Goal: Task Accomplishment & Management: Complete application form

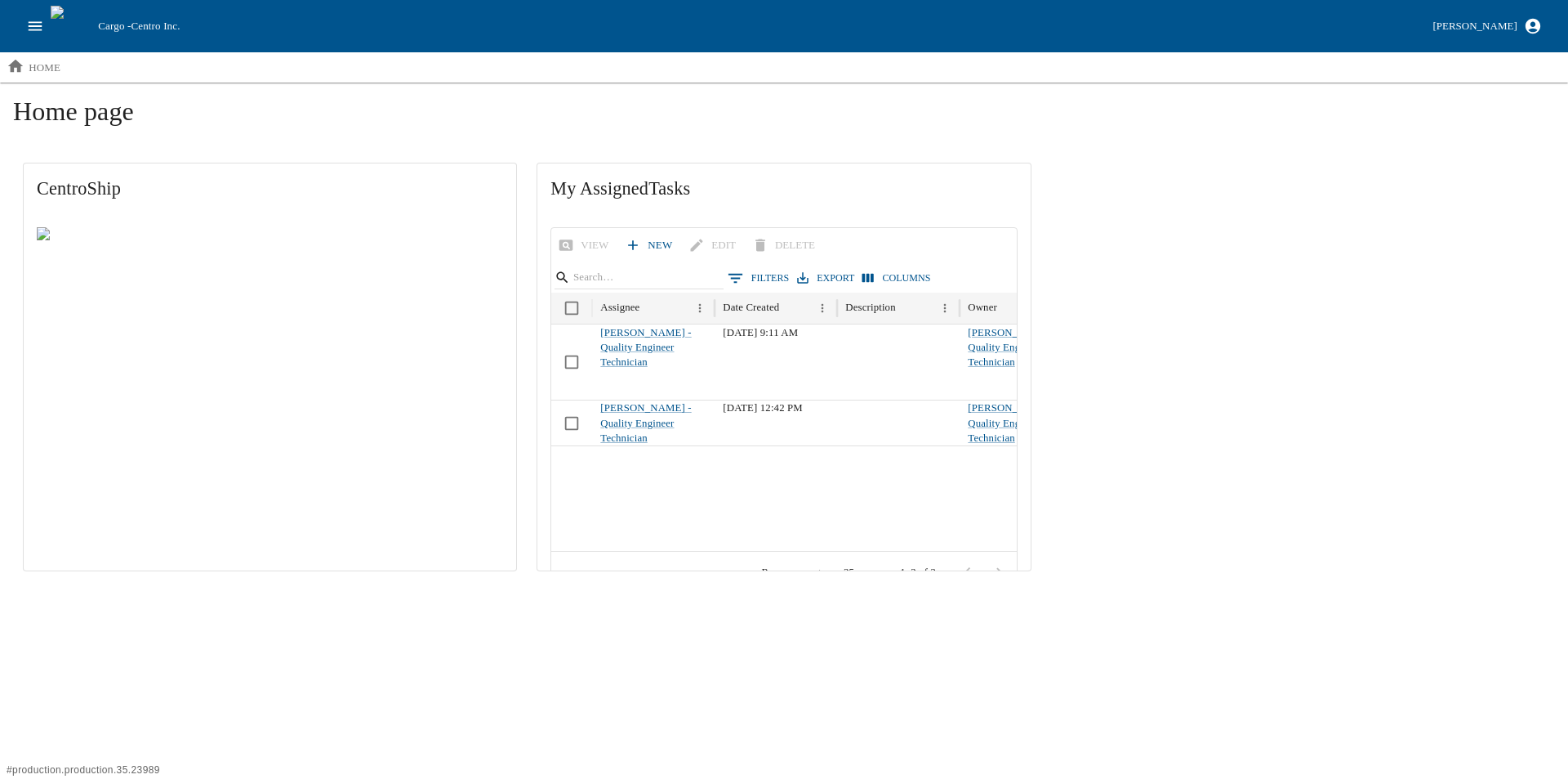
click at [29, 26] on icon "open drawer" at bounding box center [36, 27] width 18 height 18
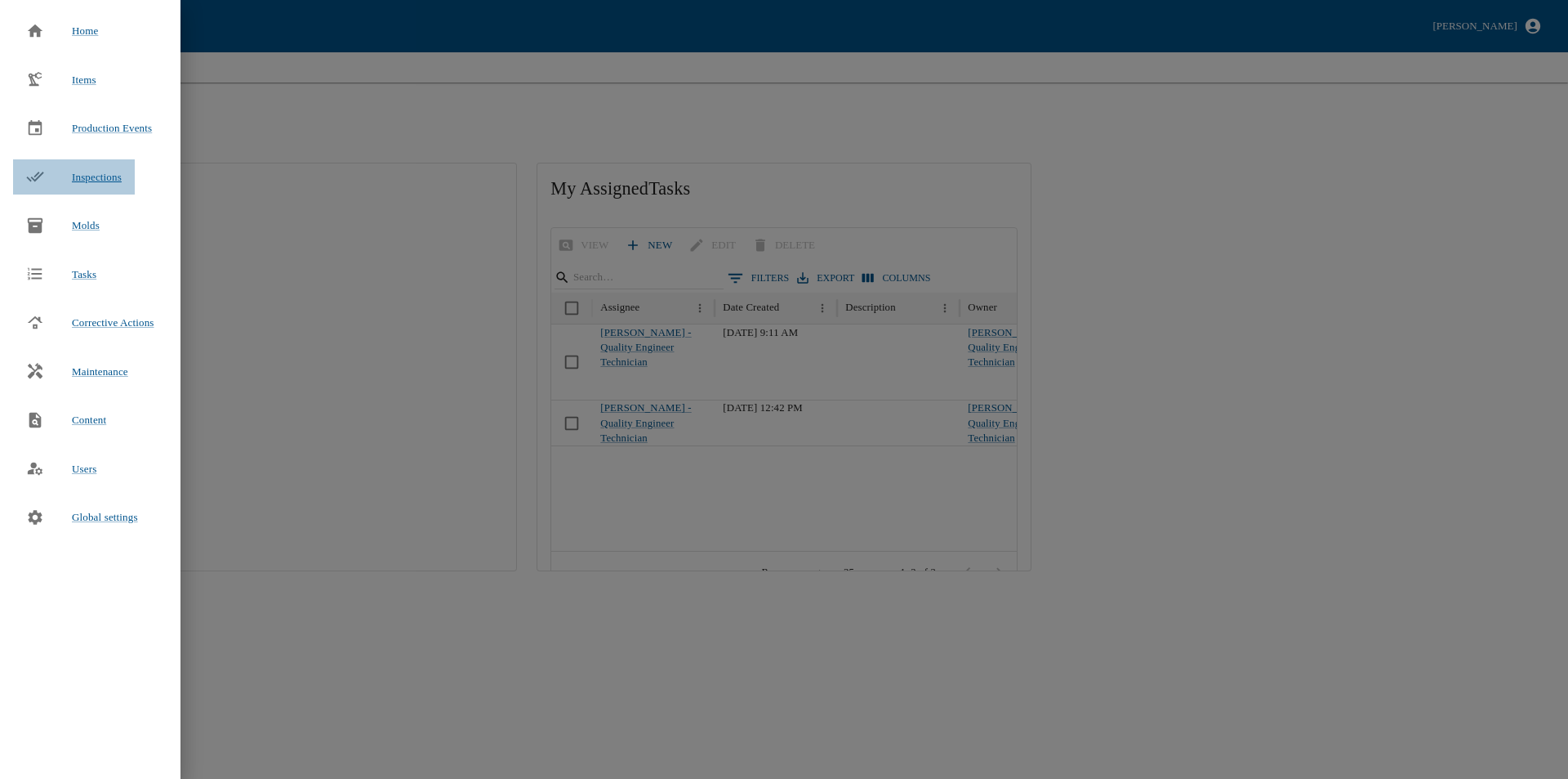
click at [100, 179] on span "Inspections" at bounding box center [97, 177] width 50 height 12
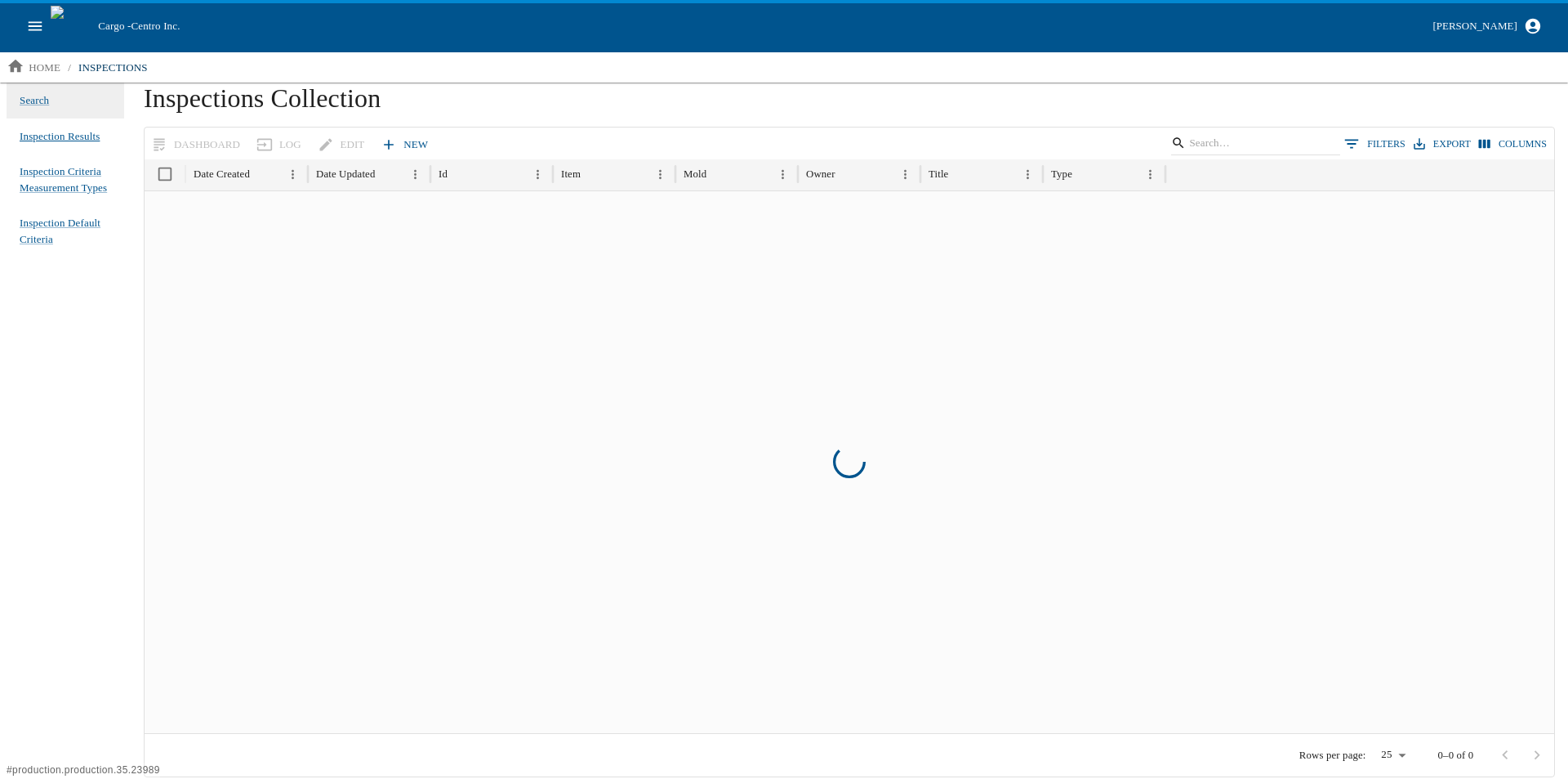
click at [63, 136] on span "Inspection Results" at bounding box center [60, 137] width 80 height 17
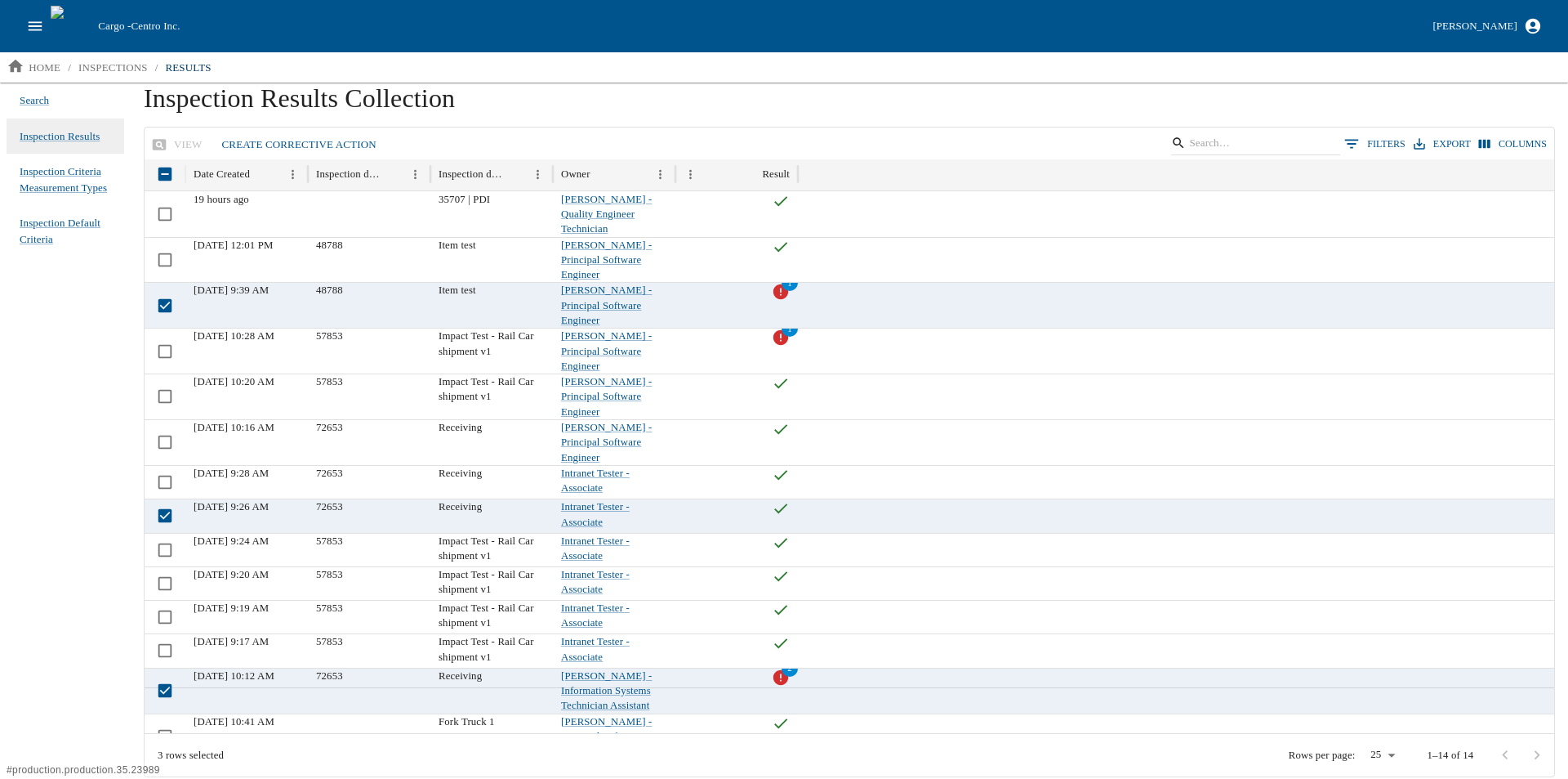
click at [299, 144] on link "Create Corrective Action" at bounding box center [299, 145] width 167 height 28
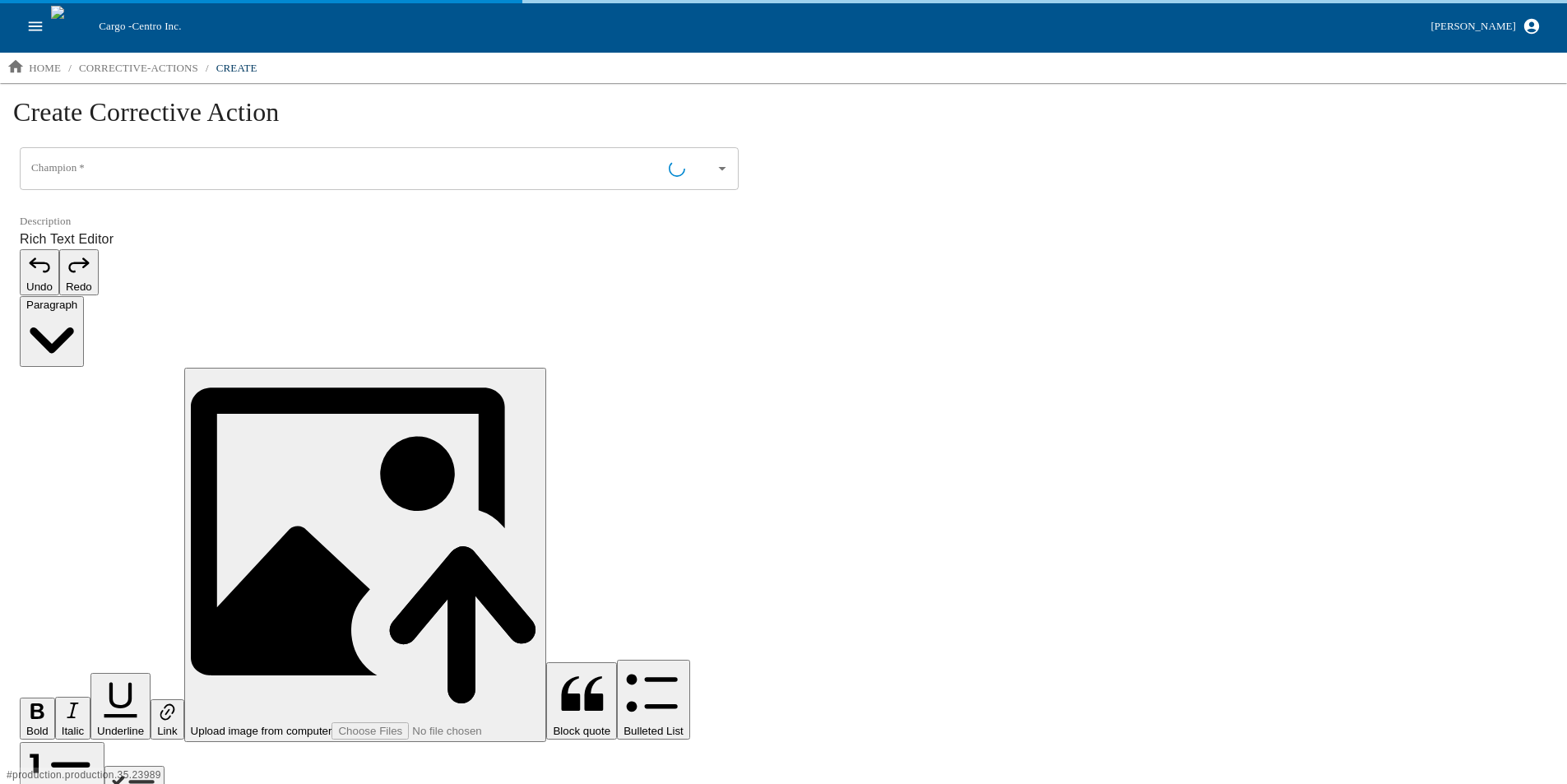
type input "[PERSON_NAME] - Quality Engineer Technician"
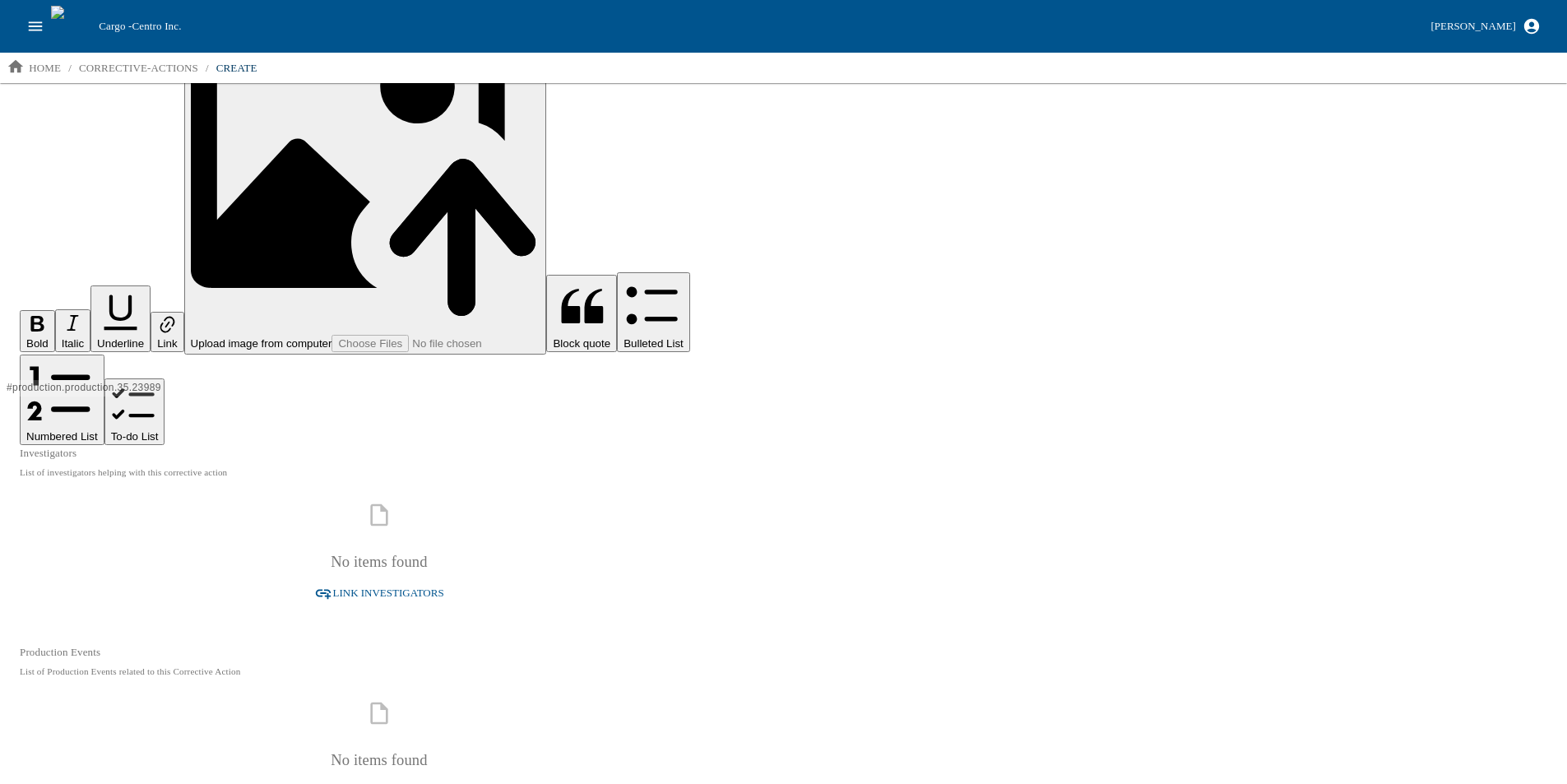
scroll to position [401, 0]
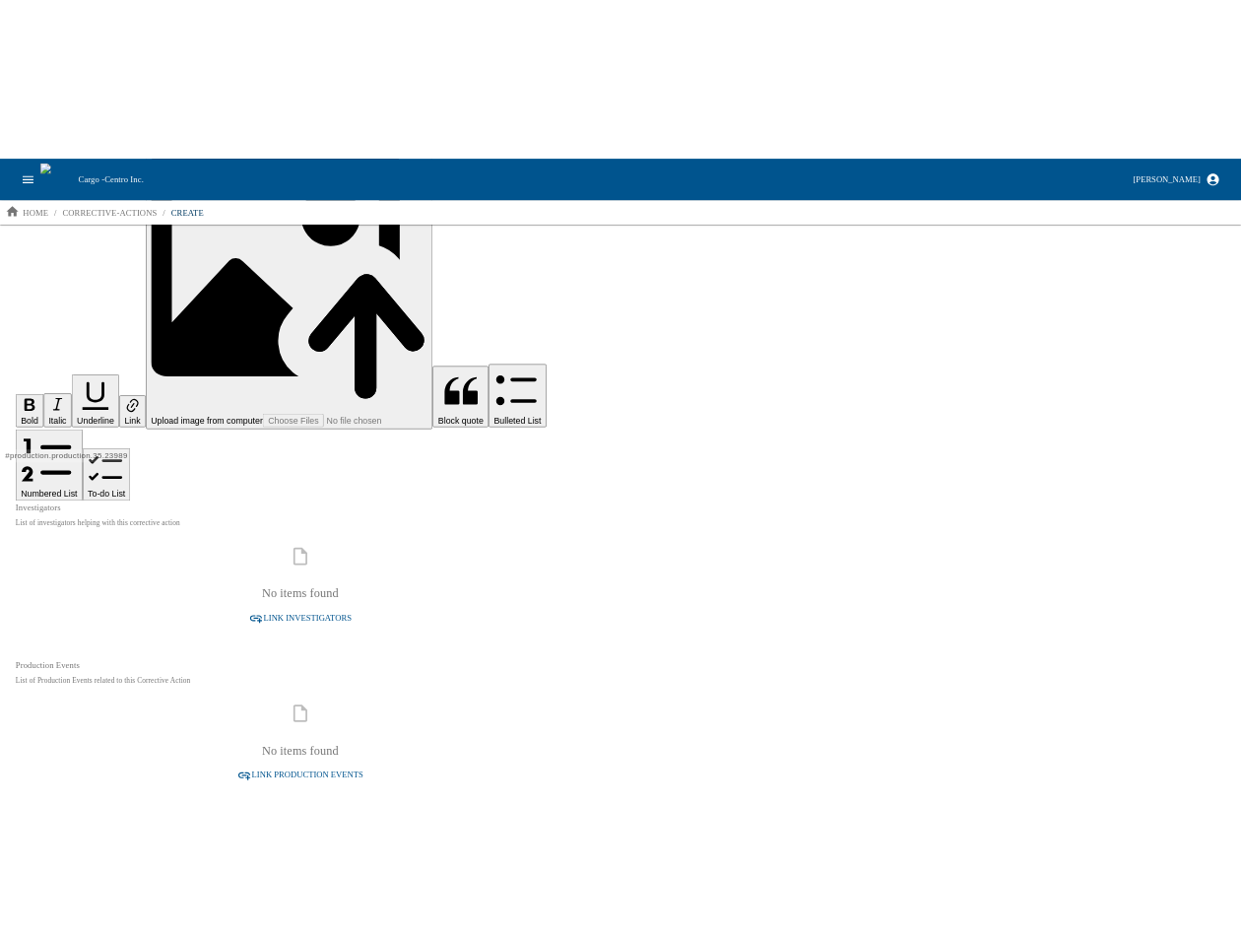
scroll to position [501, 0]
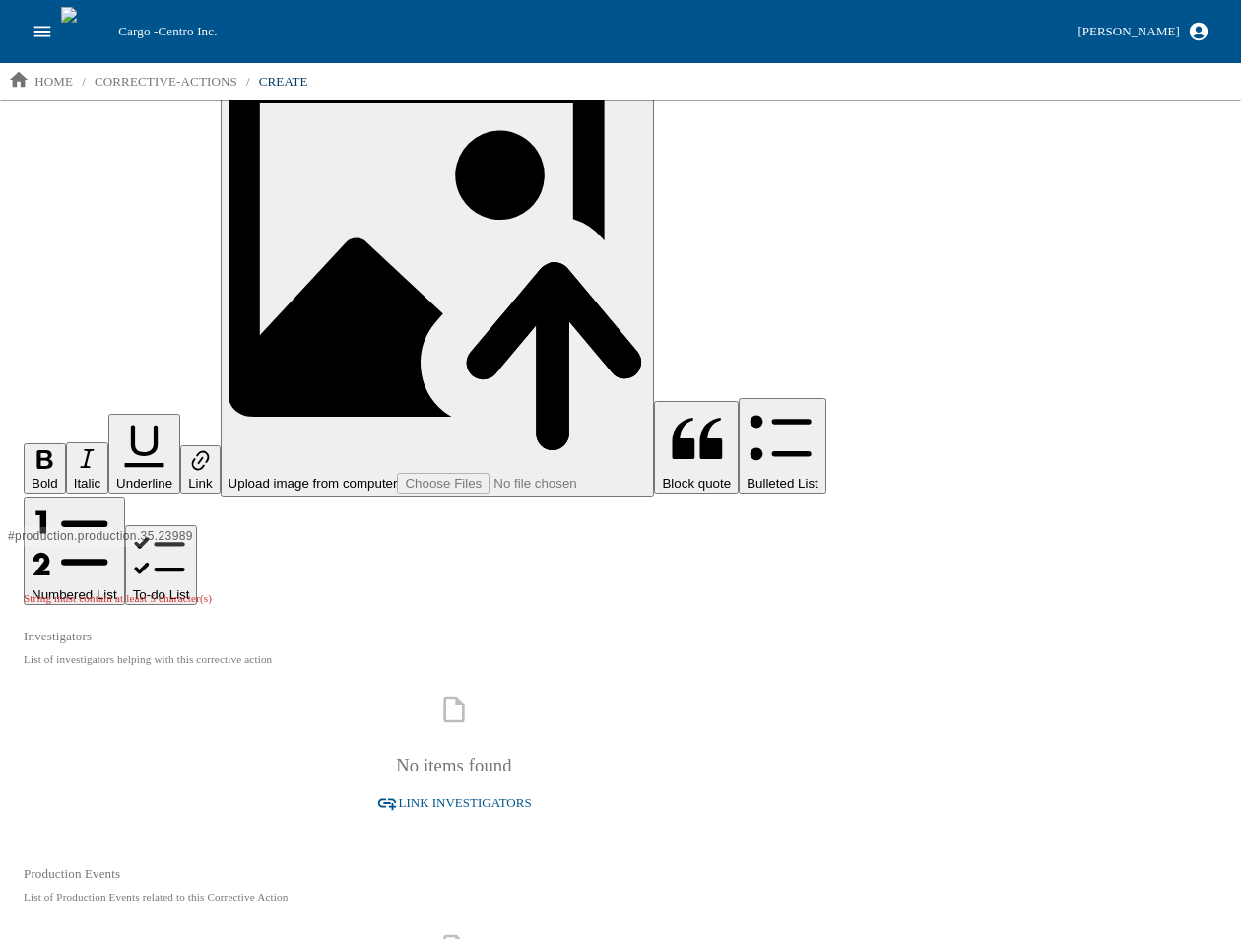
scroll to position [9, 0]
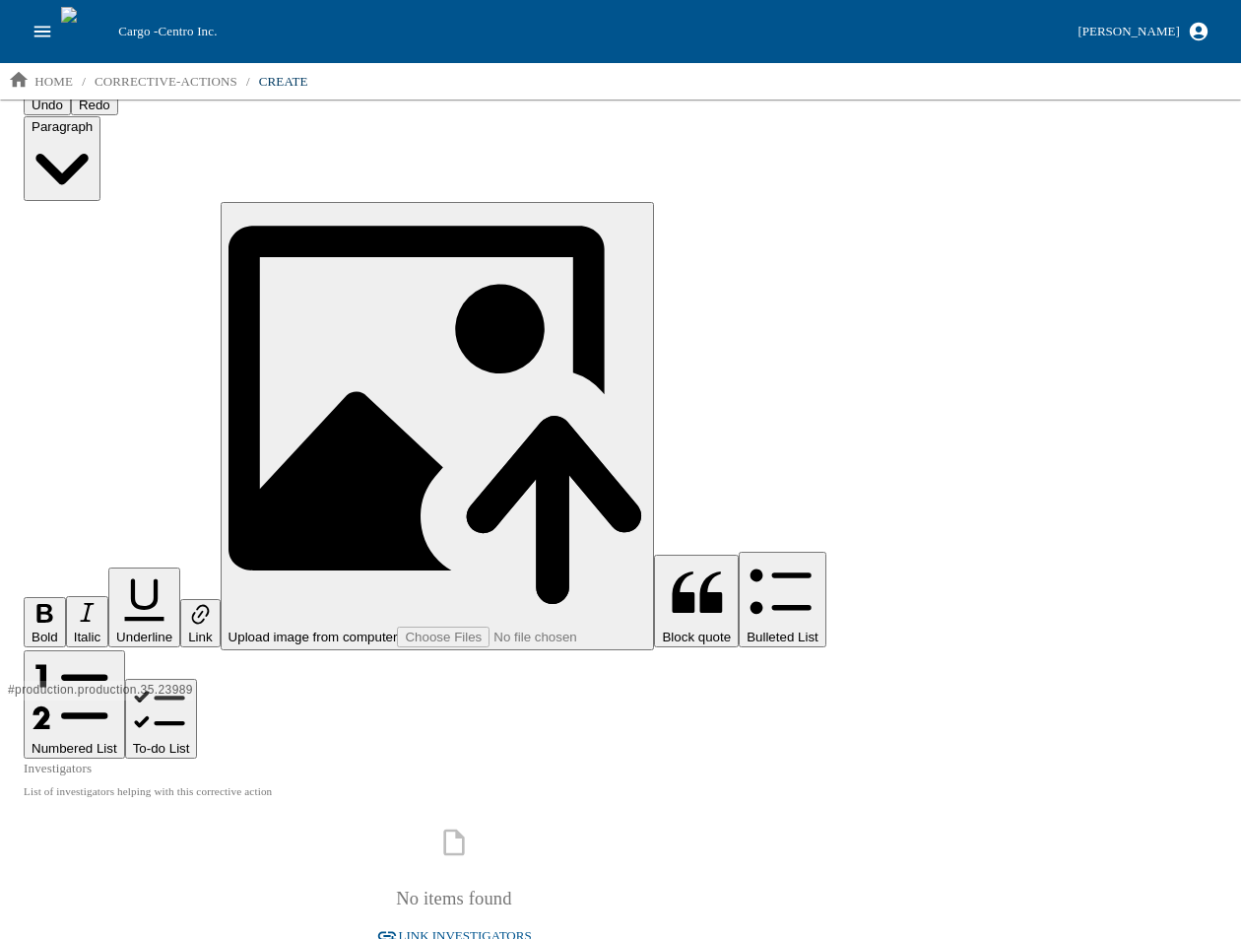
scroll to position [480, 0]
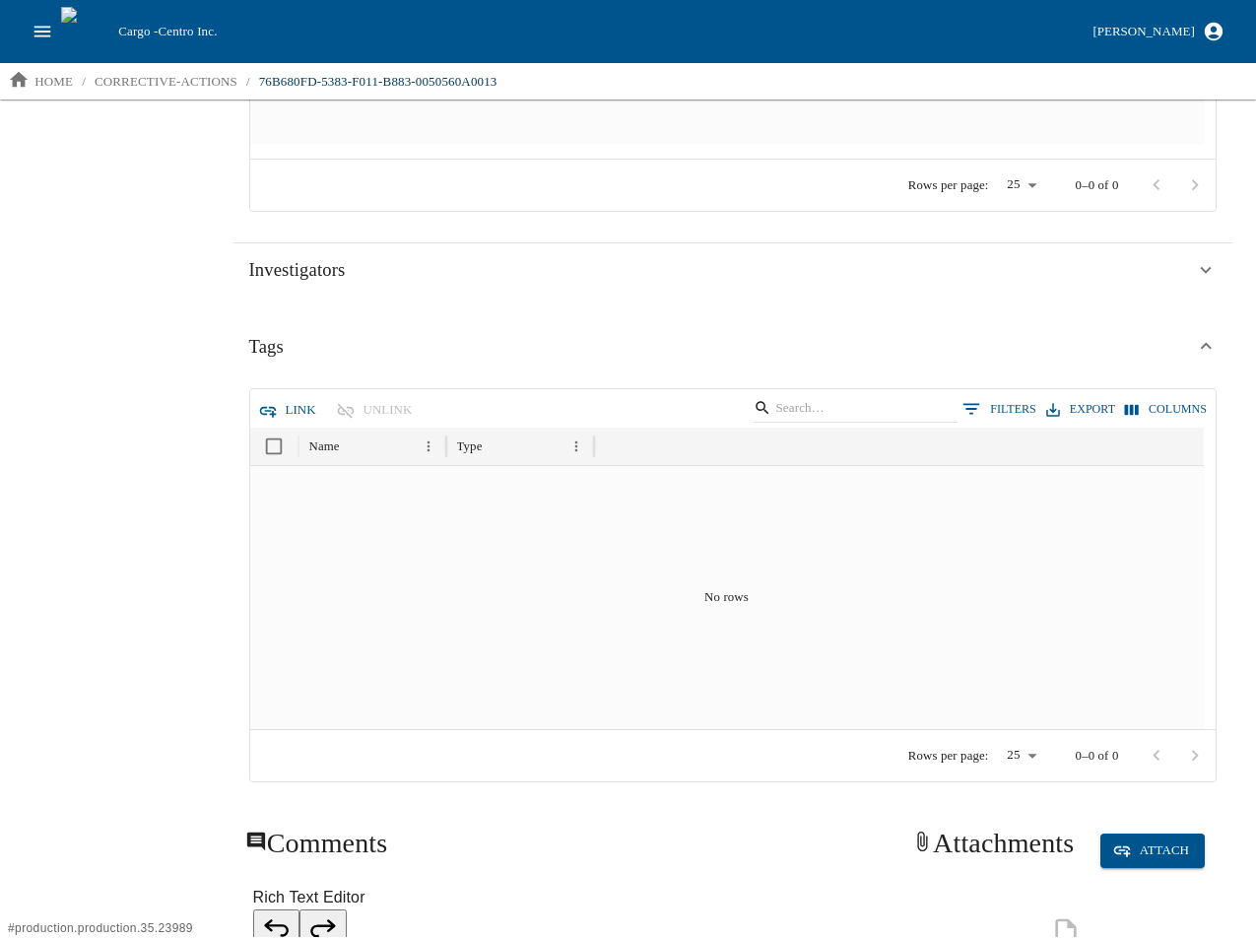
scroll to position [1083, 0]
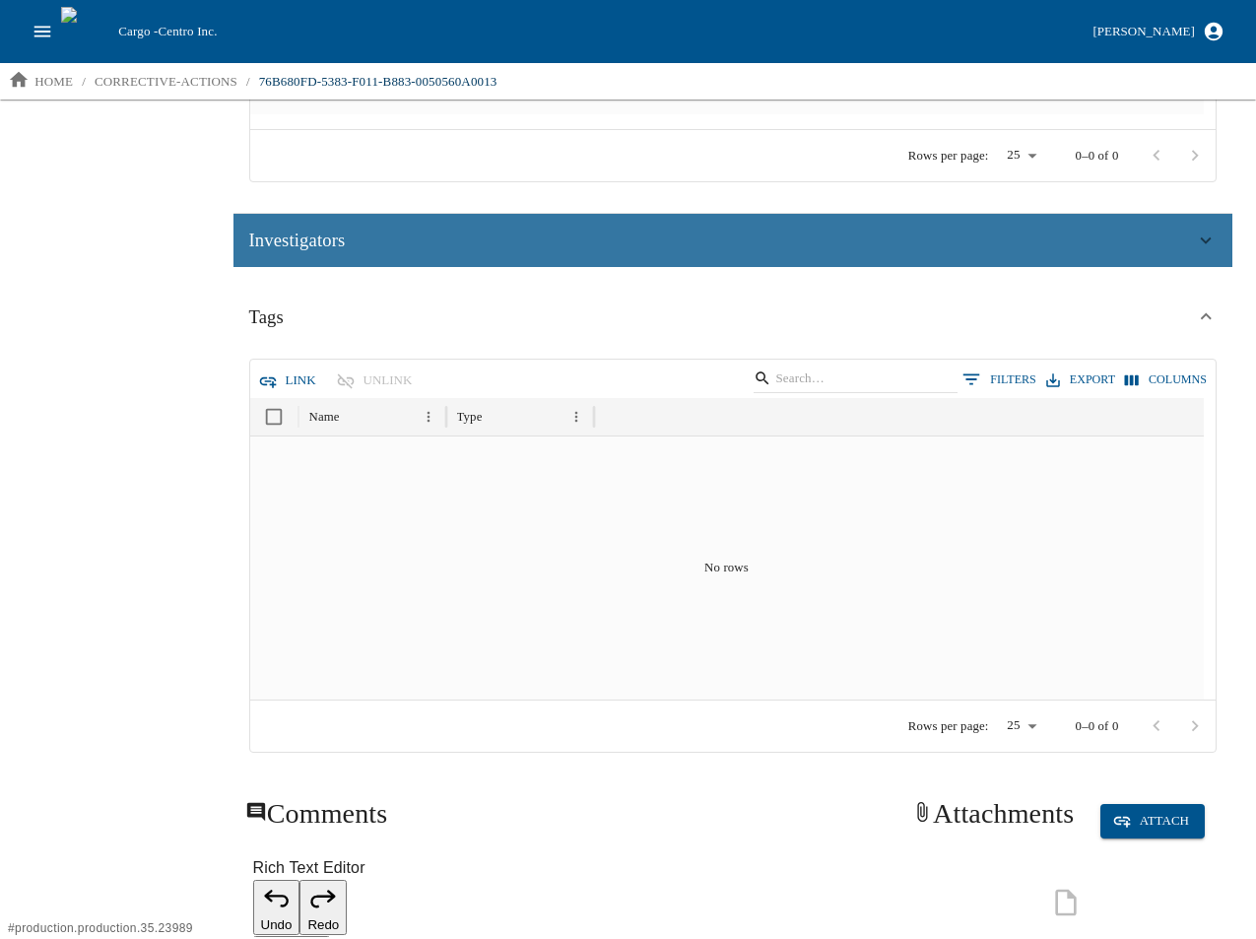
click at [346, 238] on span "Investigators" at bounding box center [297, 241] width 97 height 30
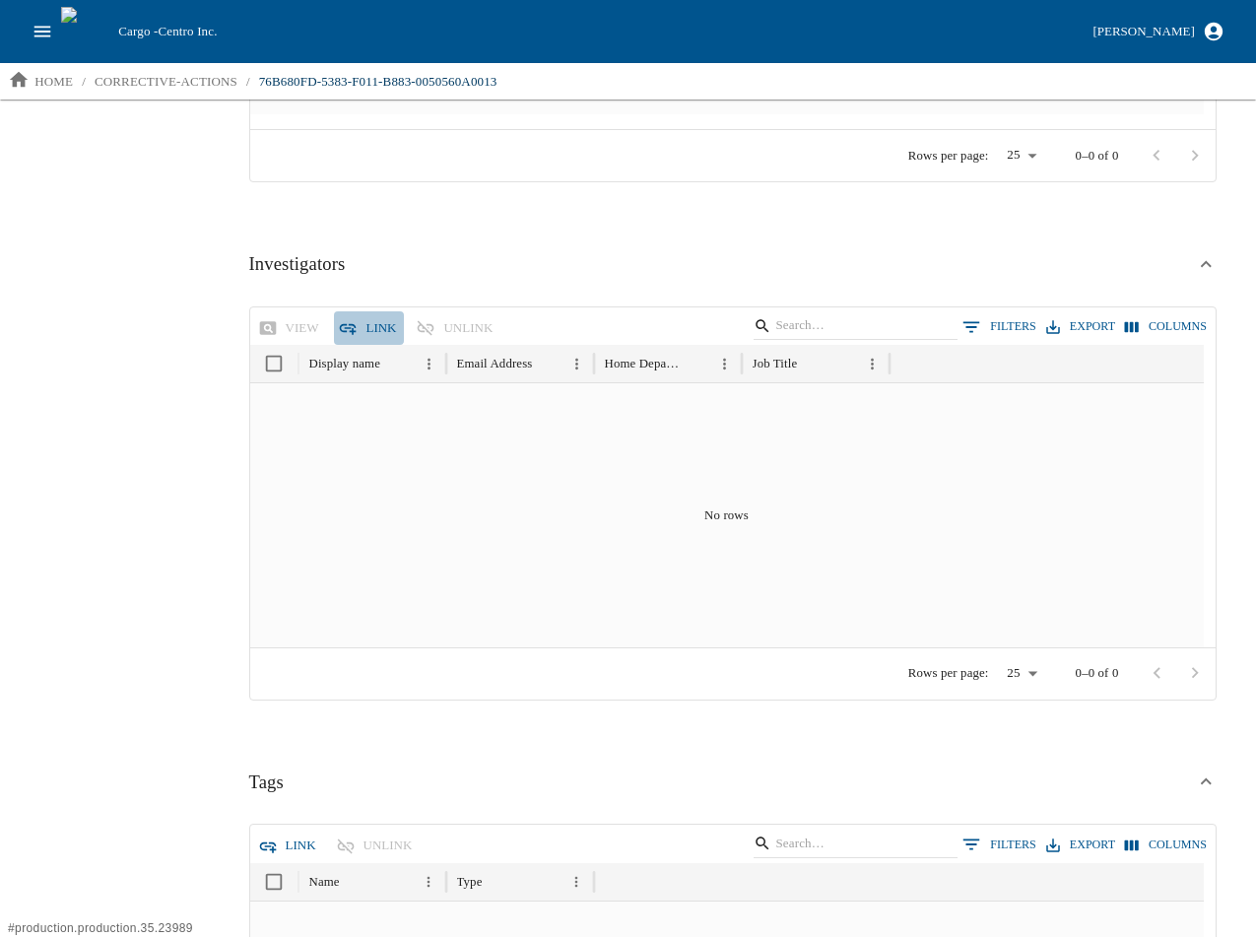
click at [362, 328] on button "Link" at bounding box center [369, 328] width 70 height 34
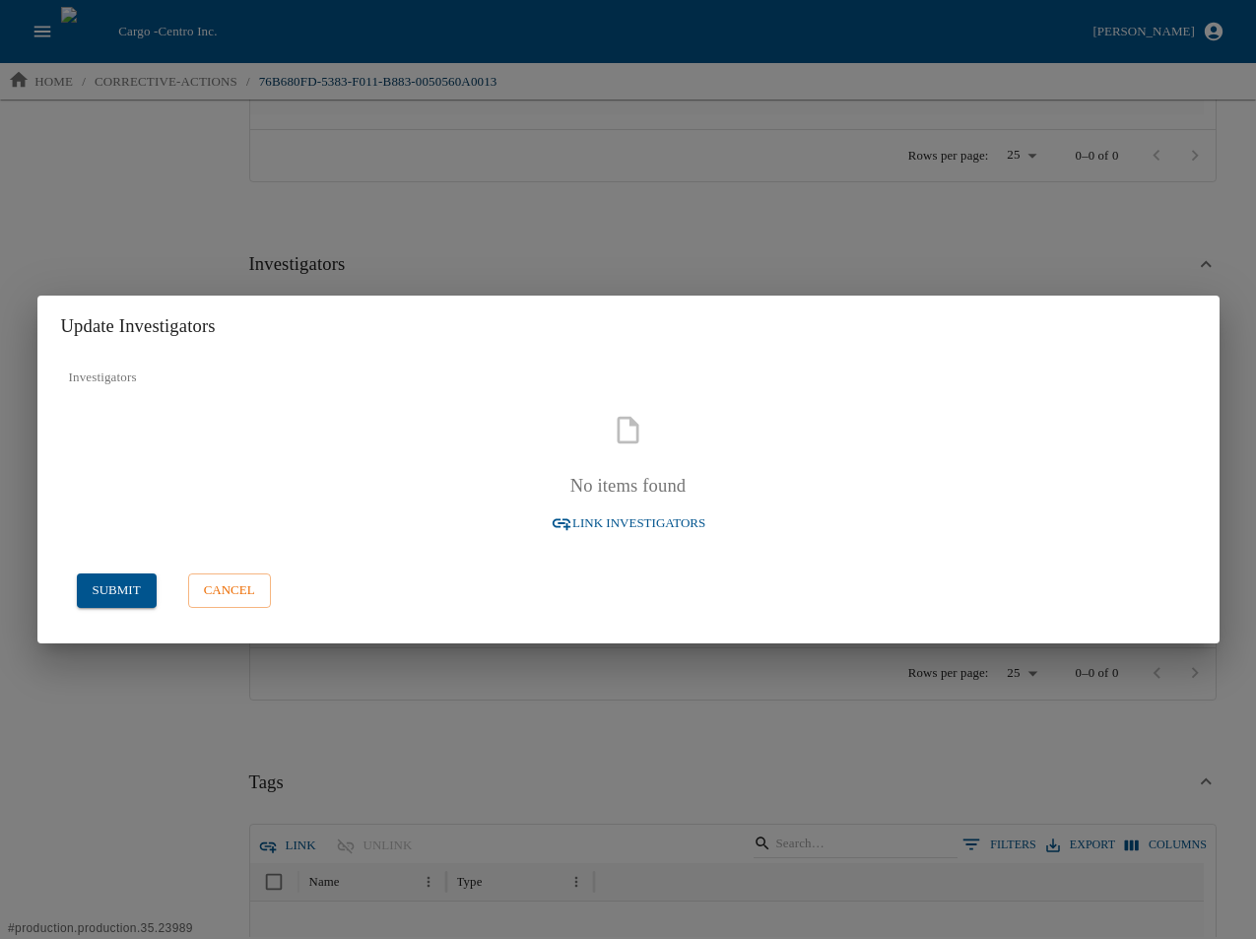
click at [571, 526] on icon "button" at bounding box center [562, 524] width 19 height 12
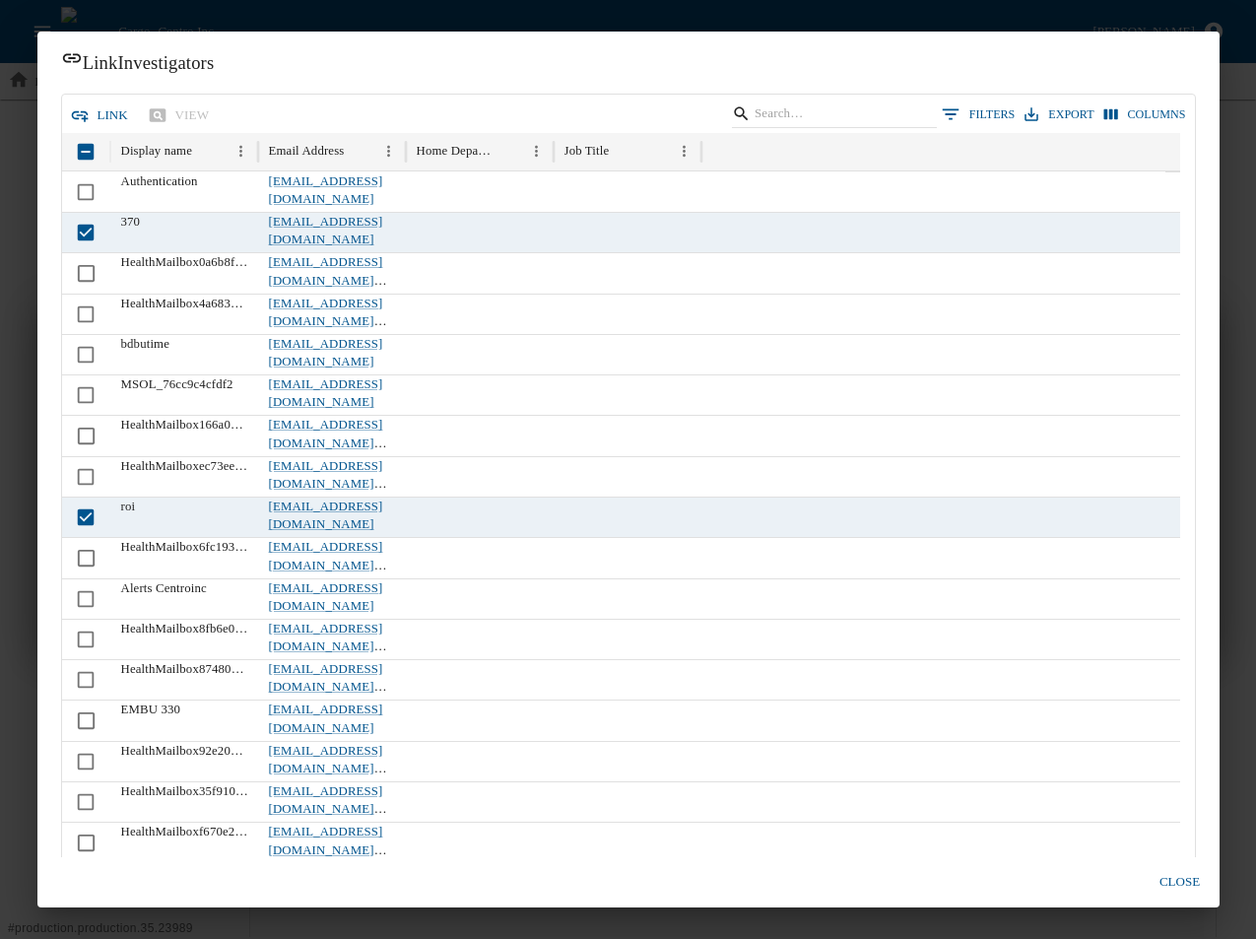
click at [92, 103] on button "link" at bounding box center [101, 115] width 70 height 34
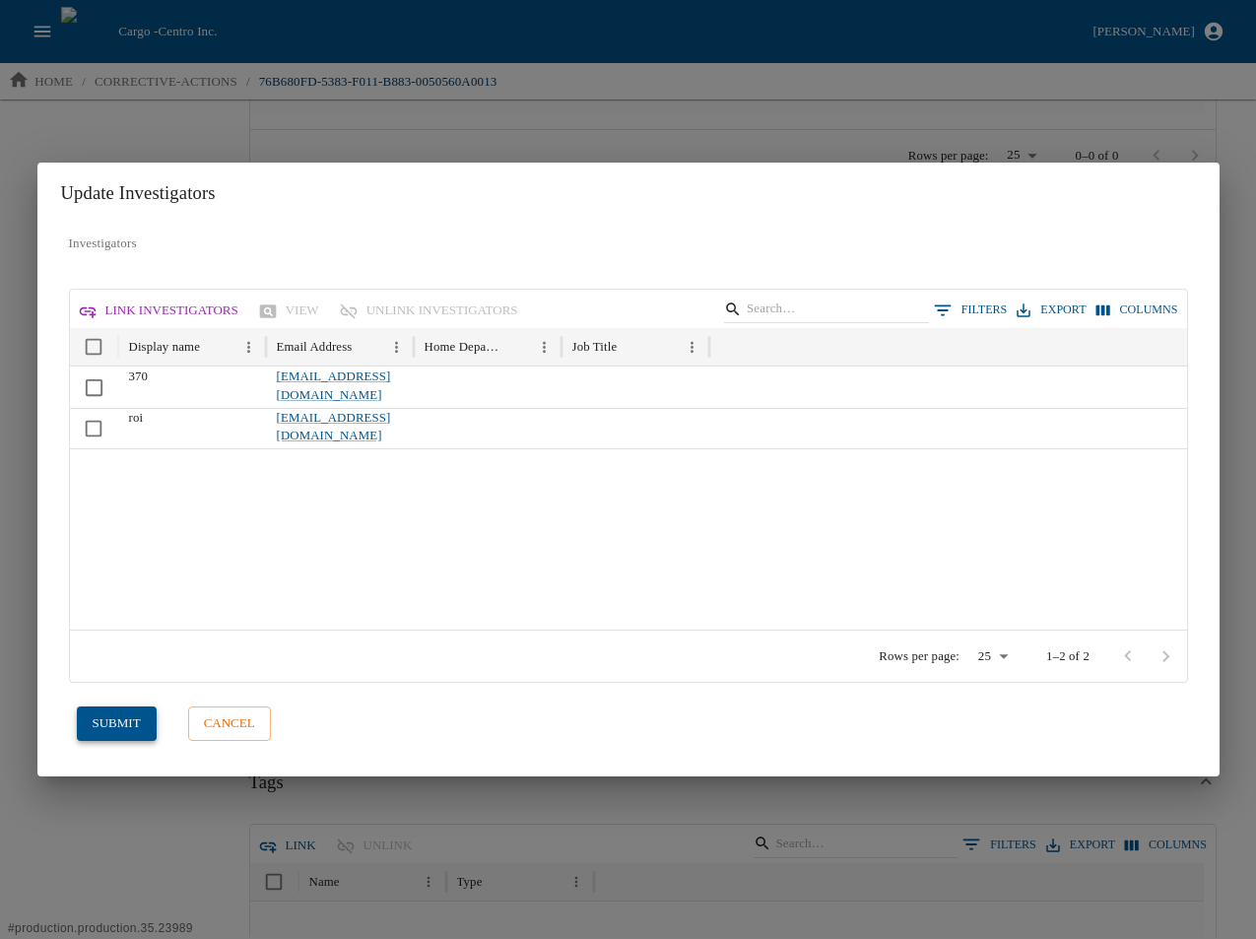
click at [102, 735] on button "submit" at bounding box center [117, 723] width 80 height 34
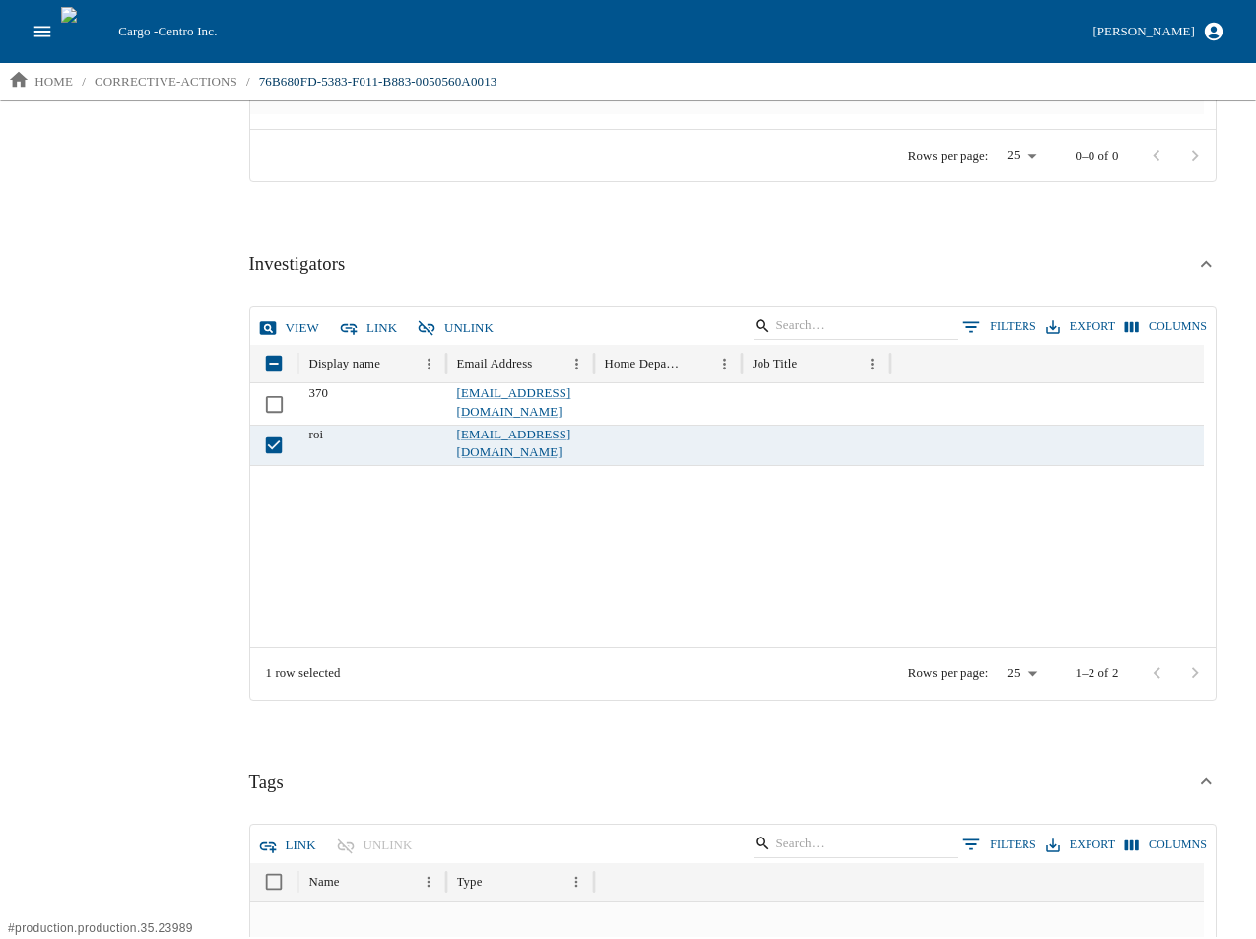
click at [426, 320] on icon "button" at bounding box center [427, 328] width 20 height 20
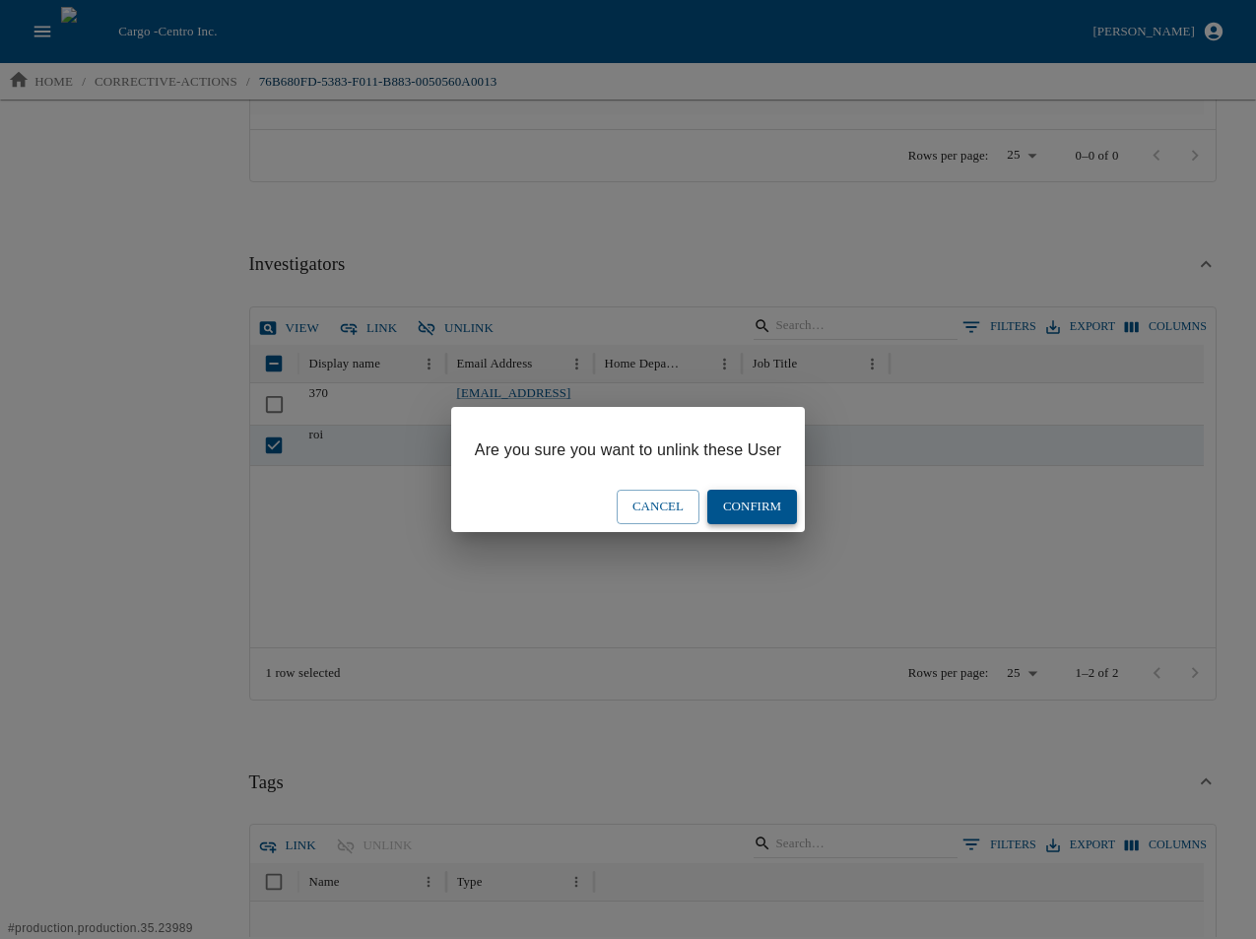
click at [728, 505] on button "Confirm" at bounding box center [752, 507] width 90 height 34
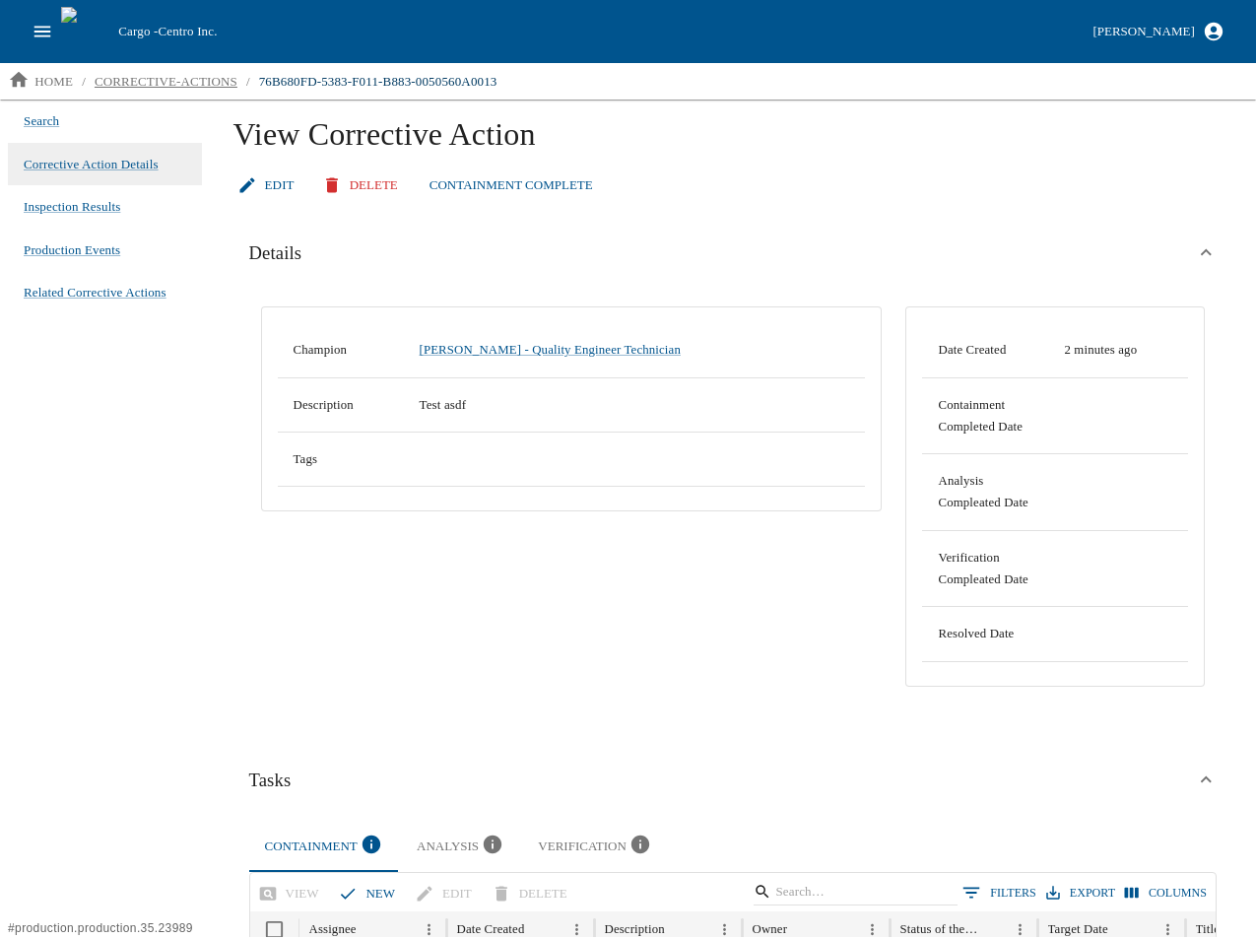
click at [119, 70] on link "corrective-actions" at bounding box center [166, 82] width 159 height 32
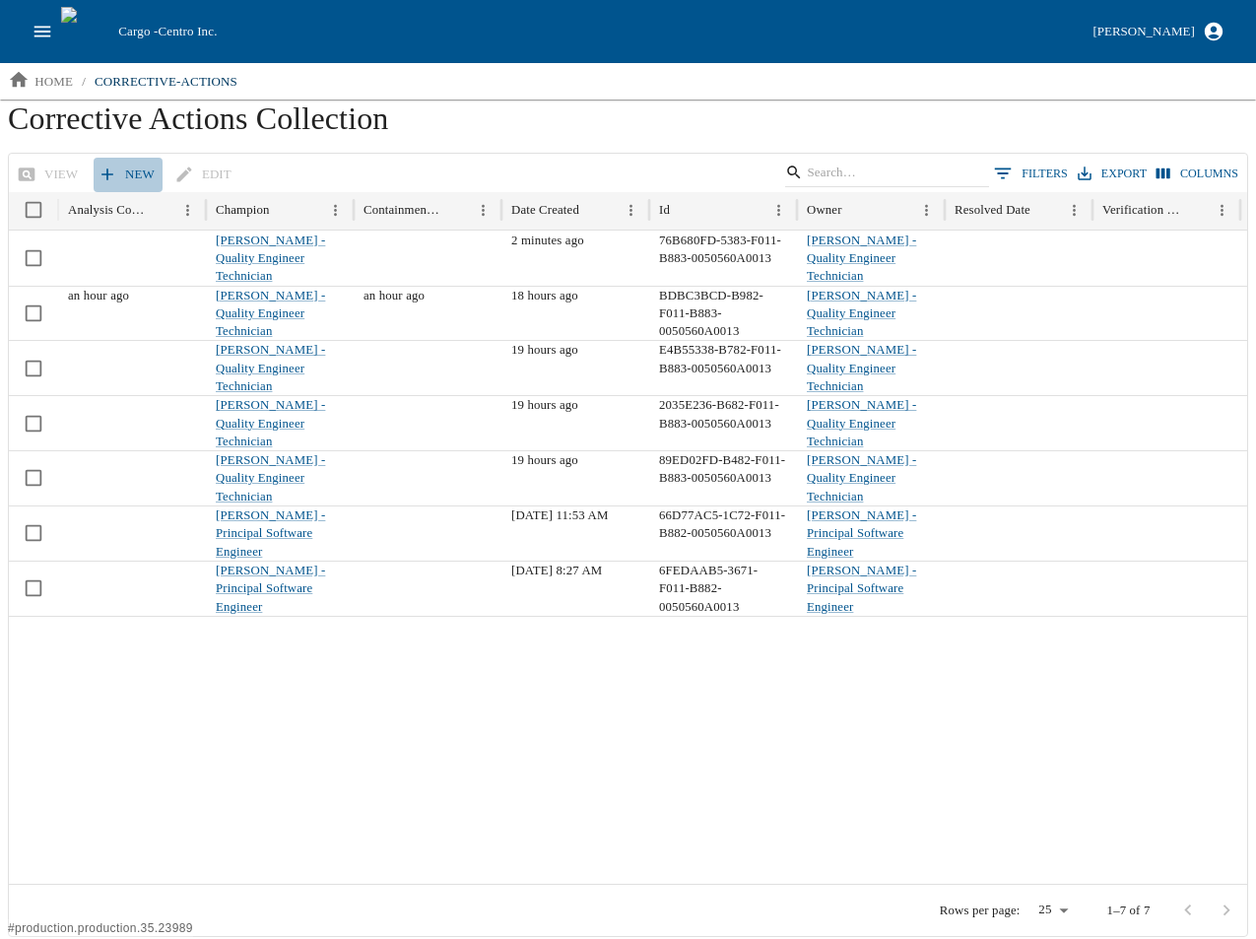
click at [113, 166] on icon at bounding box center [108, 174] width 20 height 20
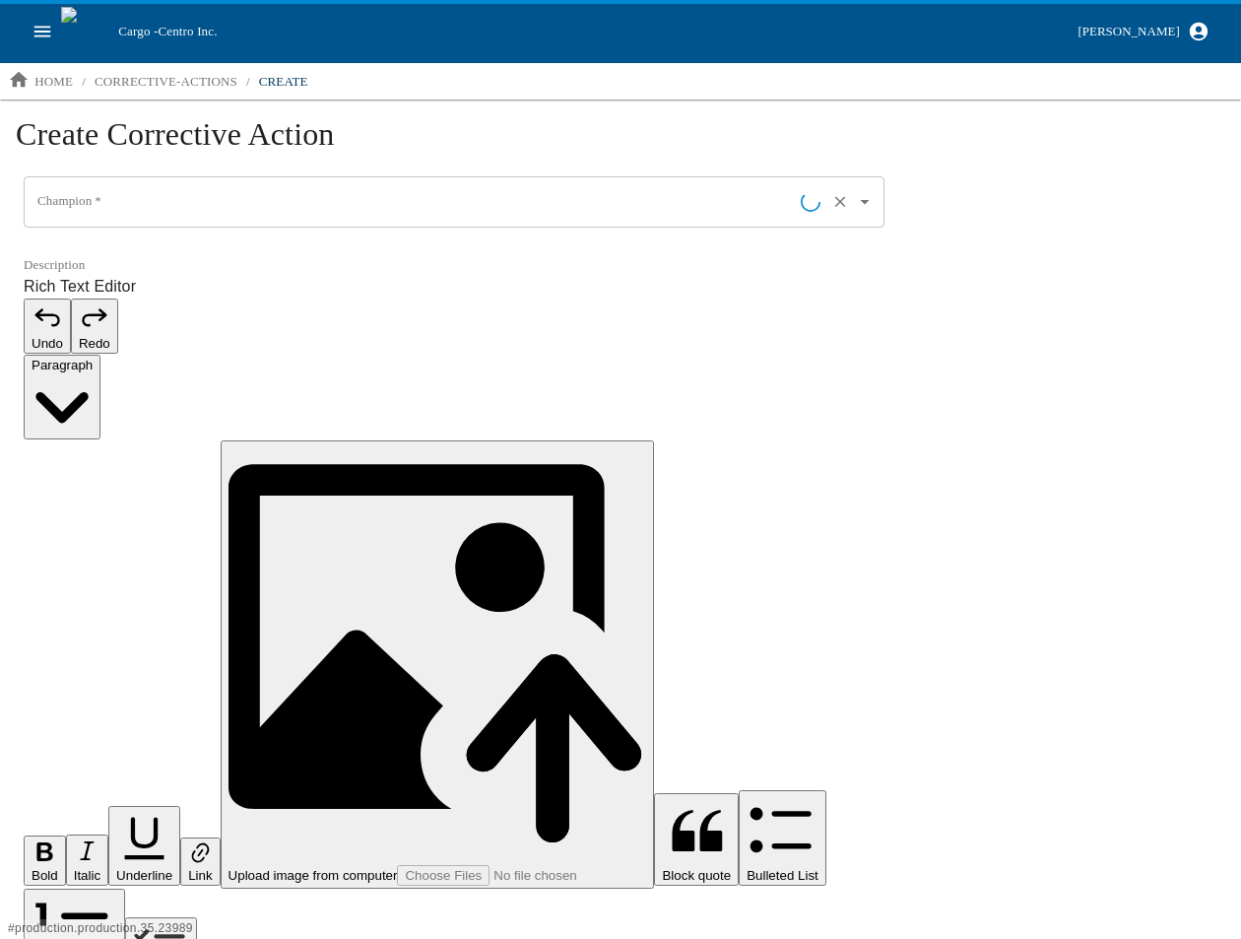
type input "[PERSON_NAME] - Quality Engineer Technician"
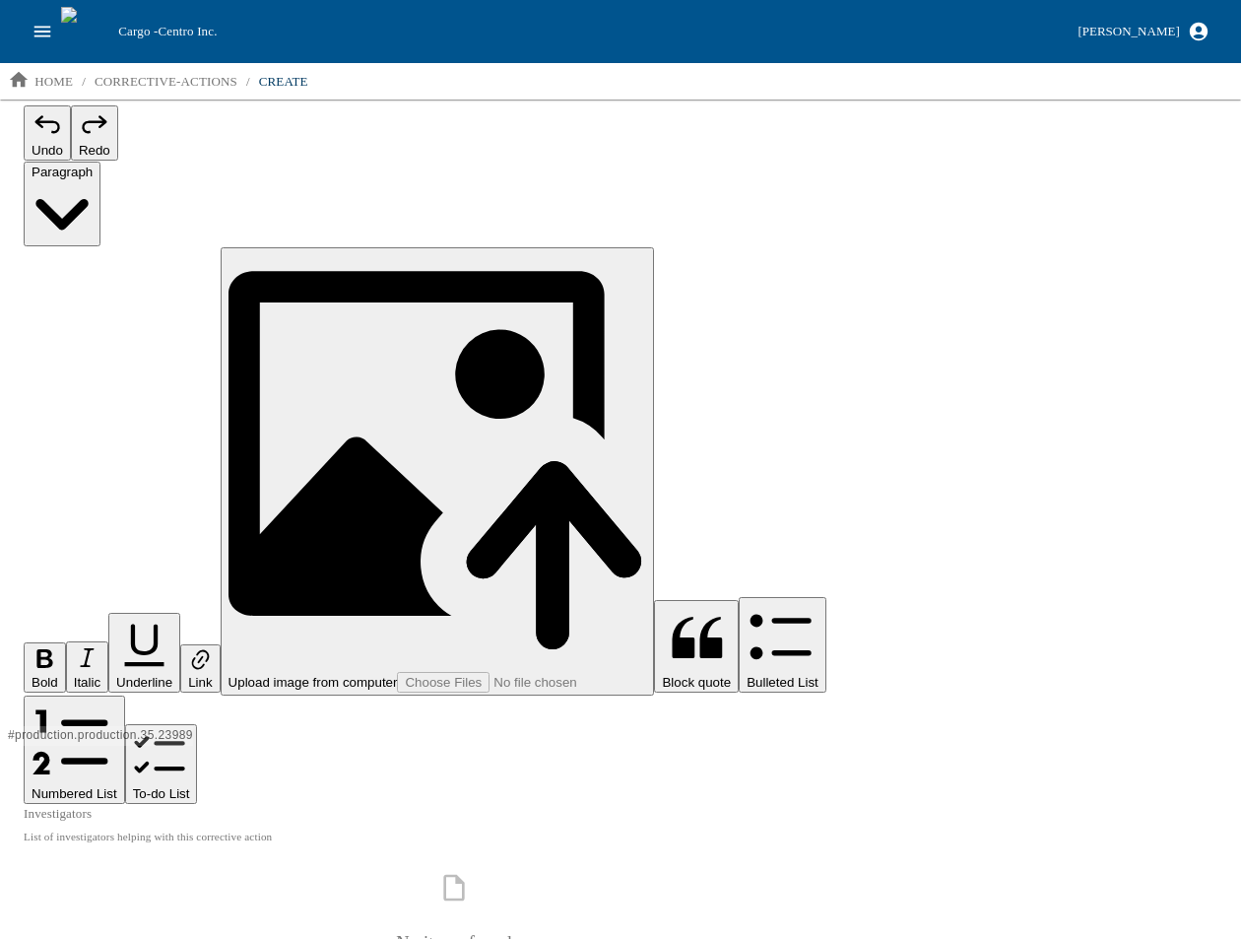
scroll to position [197, 0]
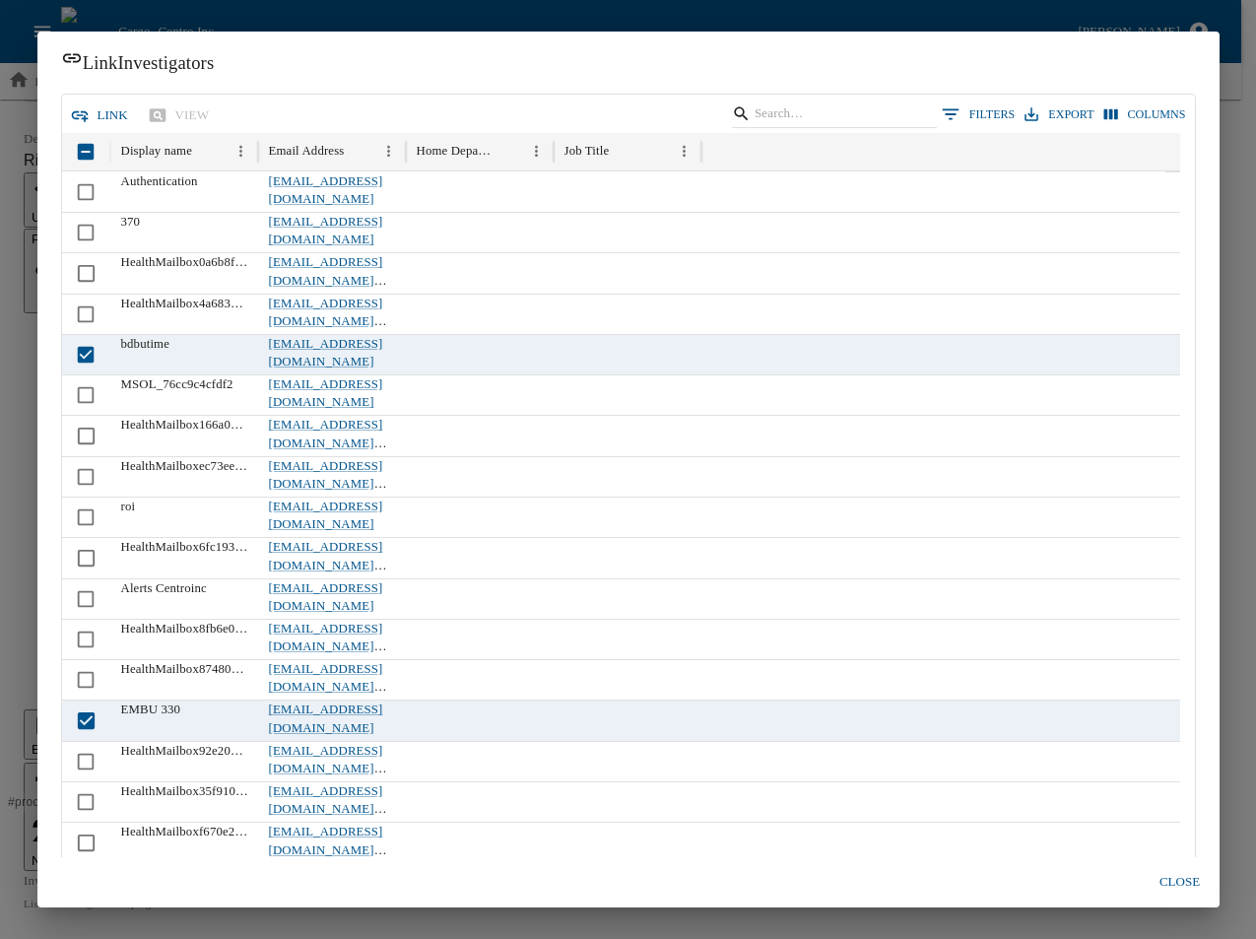
click at [96, 117] on button "link" at bounding box center [101, 115] width 70 height 34
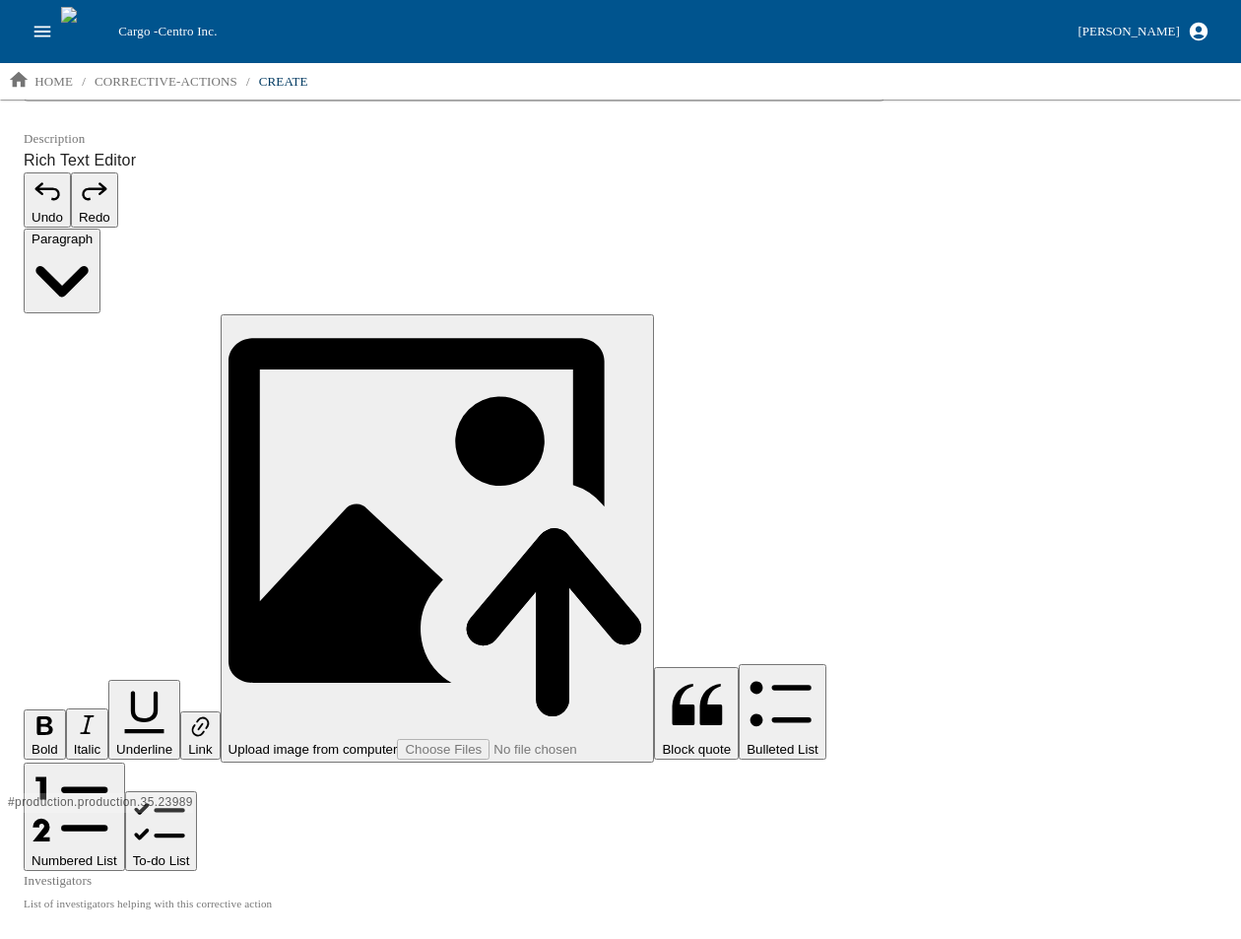
click at [173, 84] on p "corrective-actions" at bounding box center [166, 82] width 143 height 20
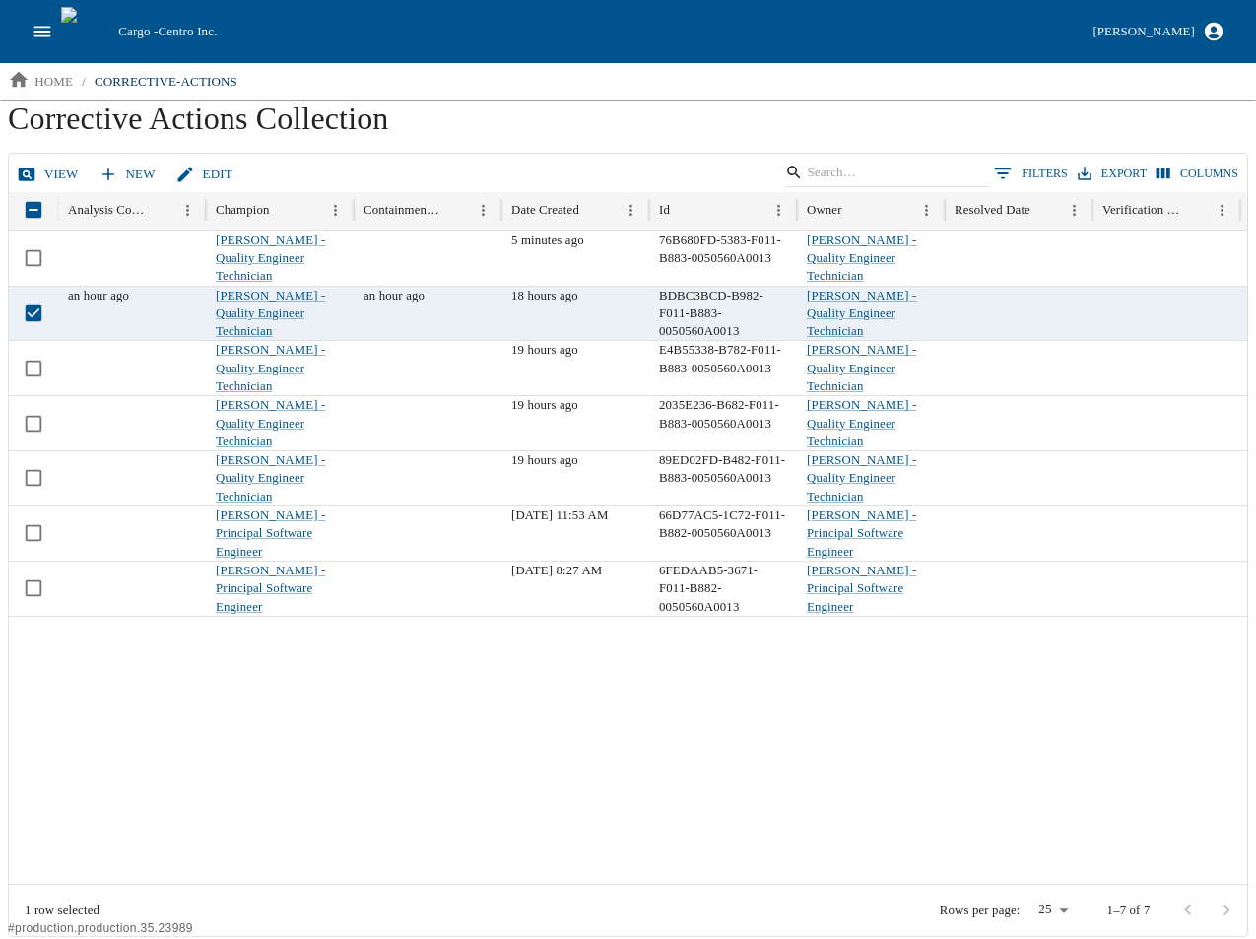
click at [52, 170] on link "View" at bounding box center [50, 175] width 74 height 34
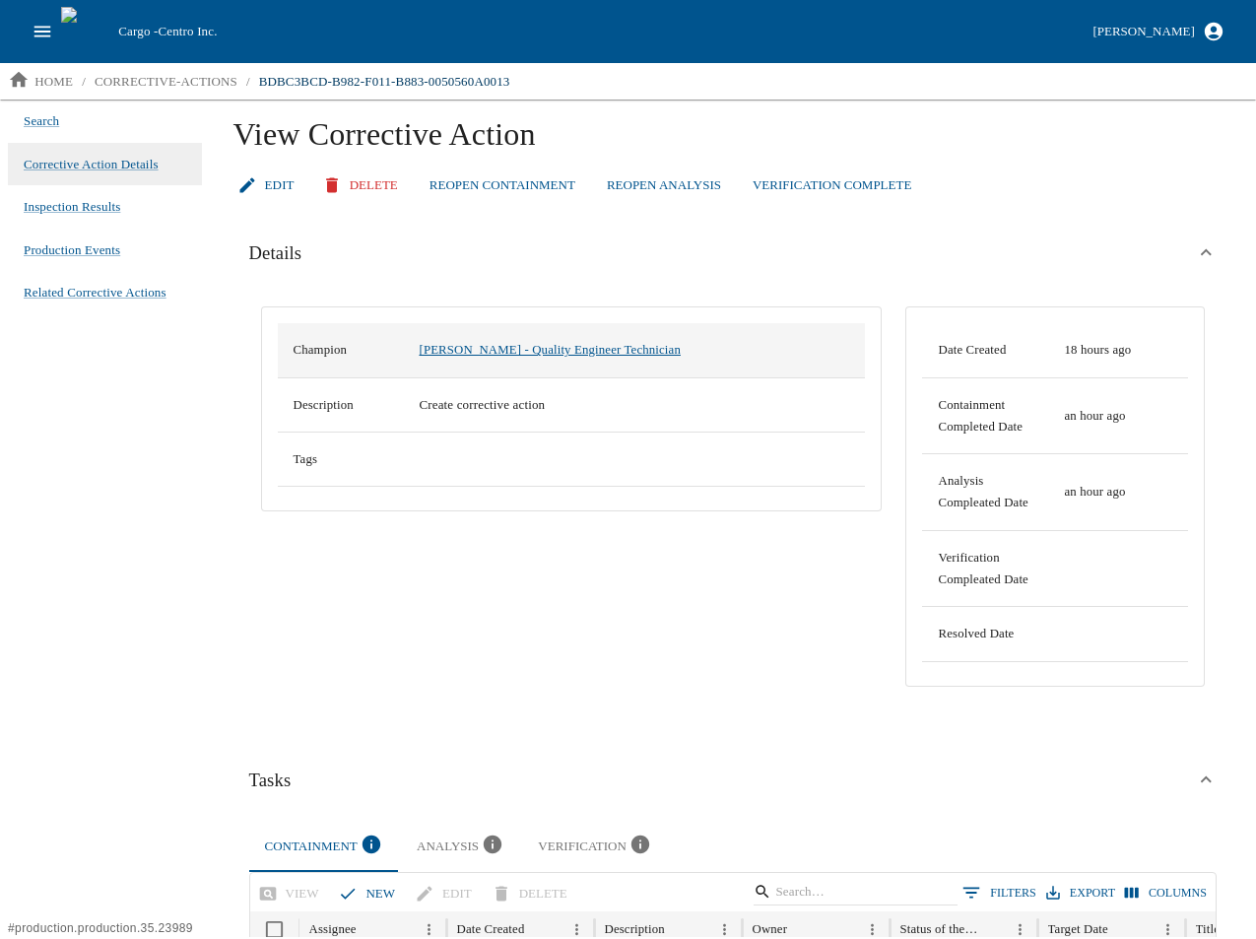
click at [500, 352] on link "[PERSON_NAME] - Quality Engineer Technician" at bounding box center [549, 350] width 261 height 14
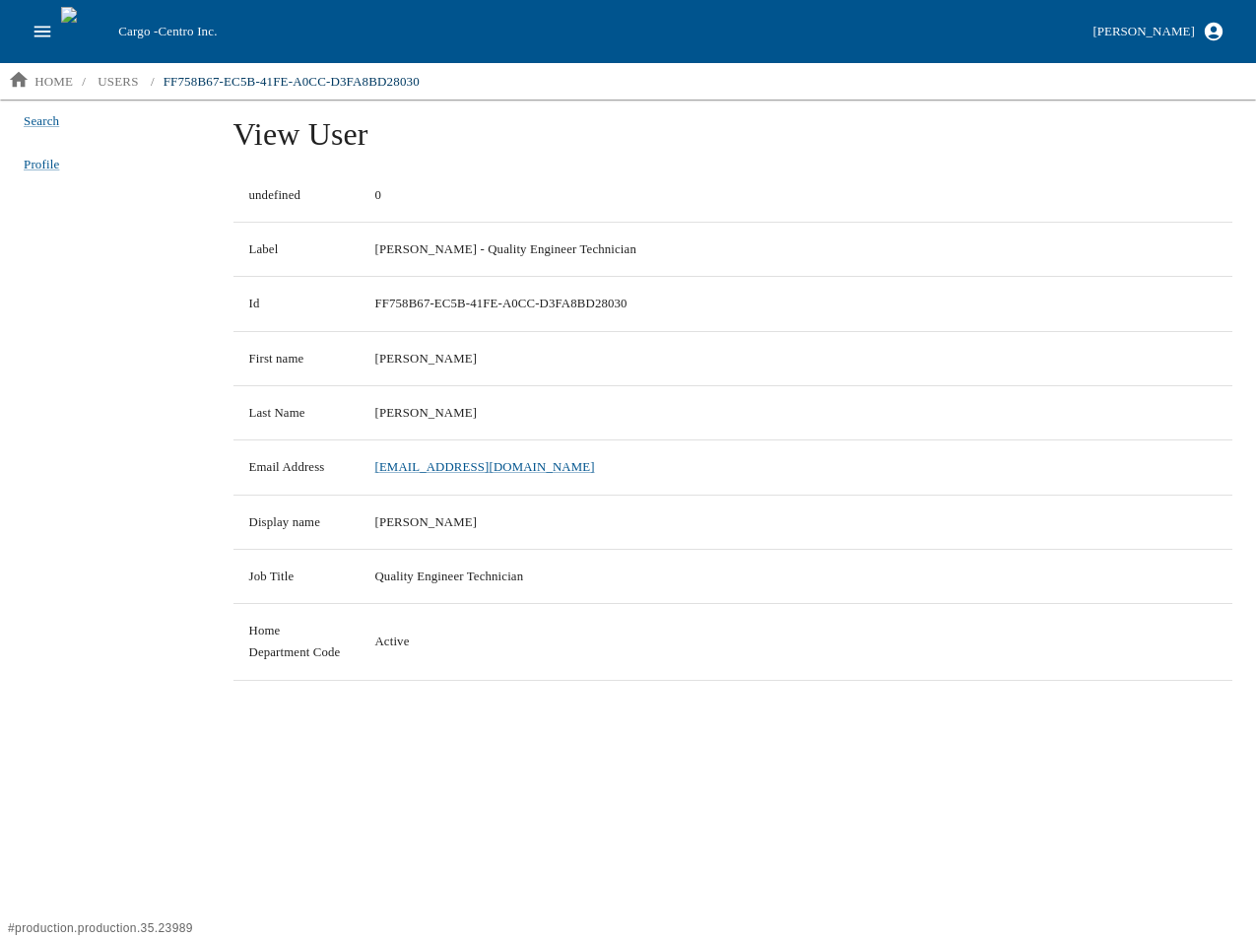
click at [42, 39] on icon "open drawer" at bounding box center [43, 32] width 22 height 22
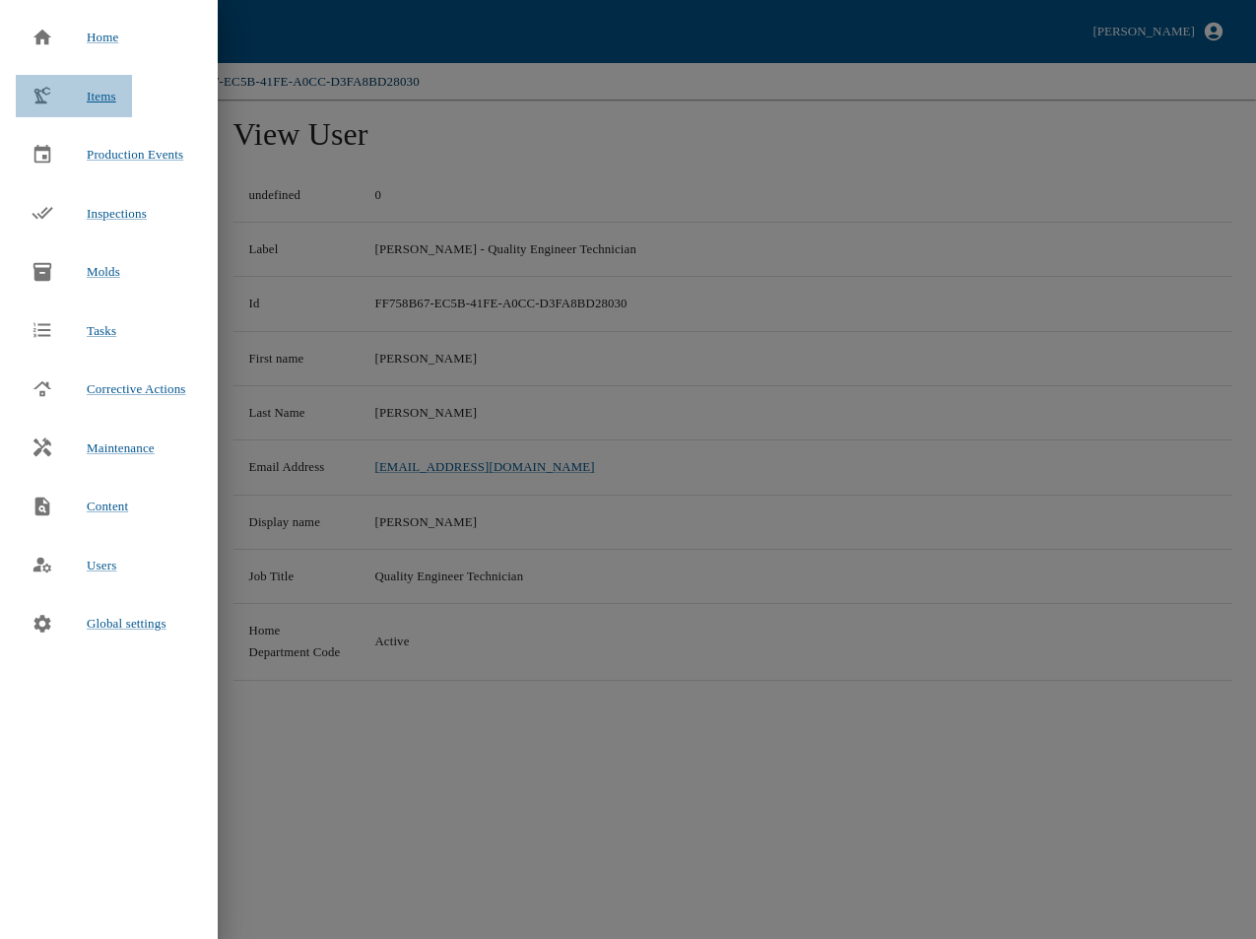
click at [109, 98] on span "Items" at bounding box center [102, 96] width 30 height 15
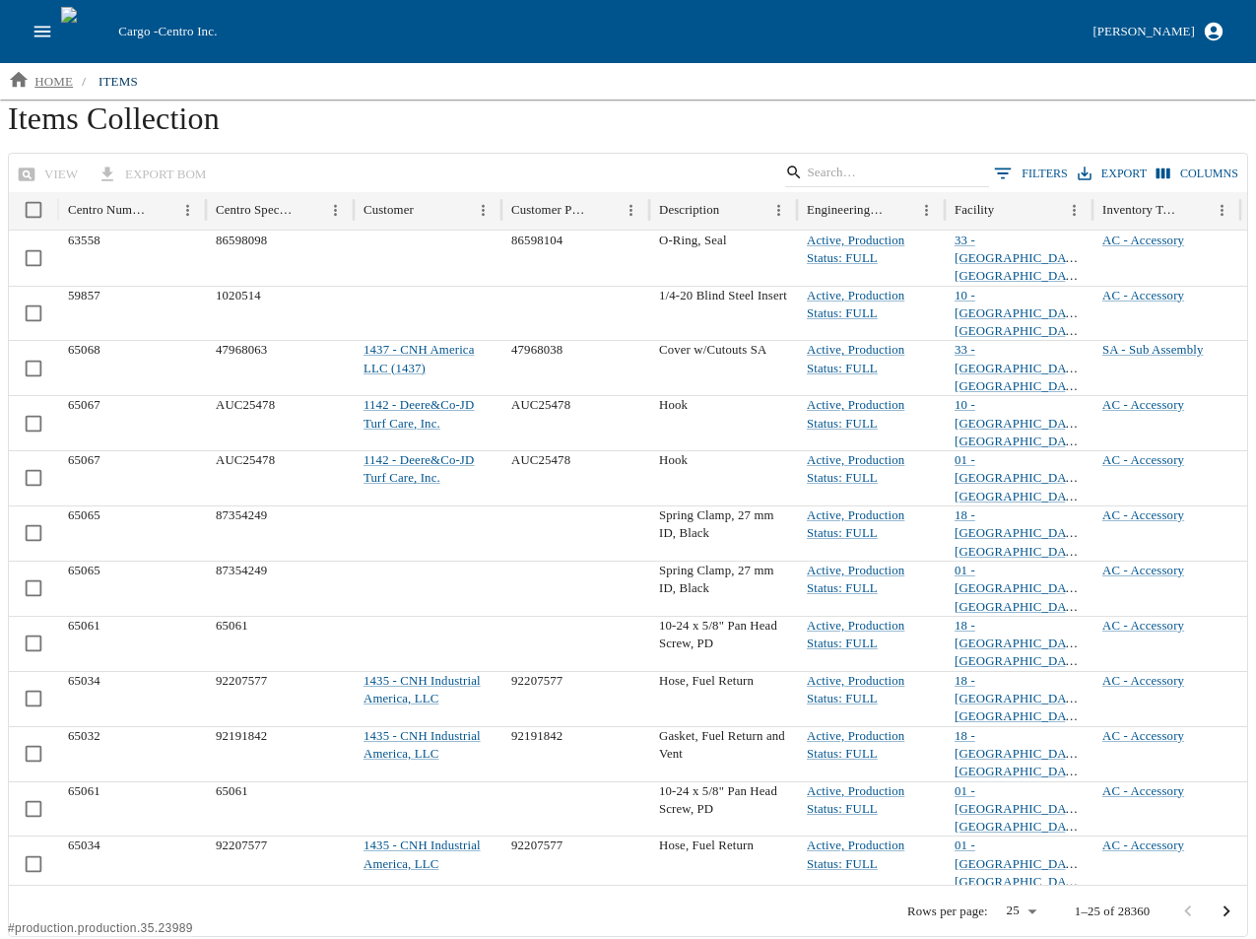
click at [46, 80] on p "home" at bounding box center [53, 82] width 38 height 20
